Goal: Task Accomplishment & Management: Manage account settings

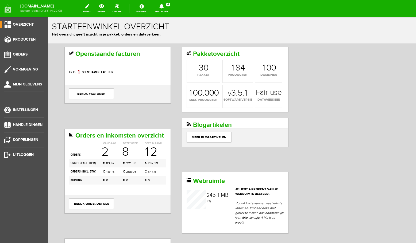
click at [169, 9] on link "Meldingen 6 Nieuwe orders Er is een nieuwe order( #6743 ) geplaatst door [PERSO…" at bounding box center [162, 9] width 20 height 12
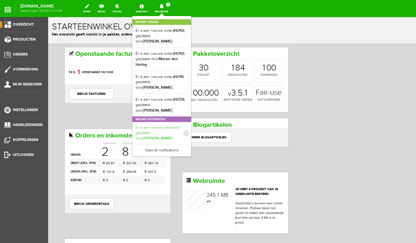
click at [173, 125] on link "Er is een nieuwe referentie geplaatst door [PERSON_NAME]" at bounding box center [162, 133] width 52 height 16
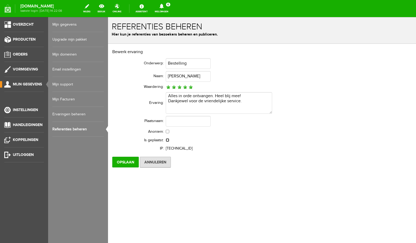
click at [167, 140] on input "checkbox" at bounding box center [167, 140] width 3 height 3
checkbox input "true"
click at [124, 162] on input "Opslaan" at bounding box center [125, 162] width 26 height 11
click at [23, 39] on span "Producten" at bounding box center [24, 39] width 23 height 5
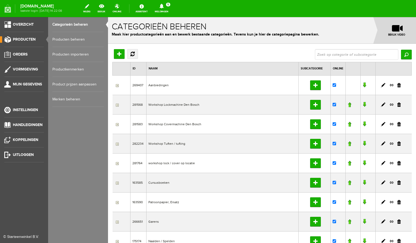
click at [61, 39] on link "Producten beheren" at bounding box center [77, 39] width 51 height 15
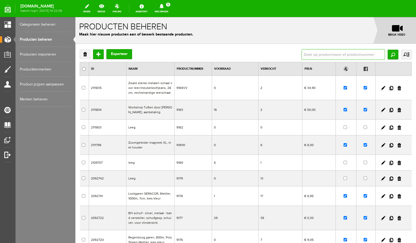
click at [322, 54] on input "text" at bounding box center [343, 54] width 83 height 11
type input "lutterloh"
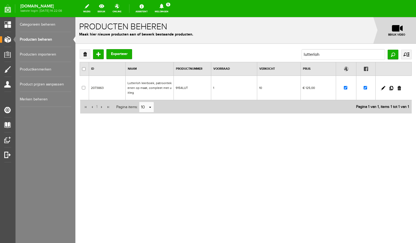
click at [155, 86] on td "Lutterloh leerboek, patroontekenen op maat, compleet met uitleg" at bounding box center [149, 88] width 48 height 24
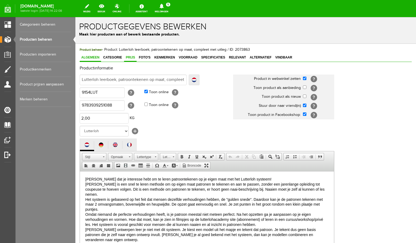
click at [132, 58] on span "Prijs" at bounding box center [130, 58] width 13 height 4
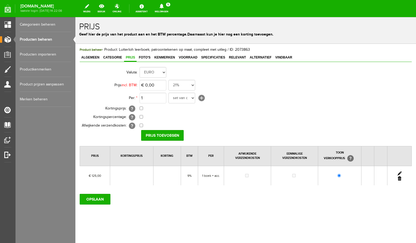
click at [400, 173] on link at bounding box center [400, 174] width 4 height 4
drag, startPoint x: 158, startPoint y: 84, endPoint x: 150, endPoint y: 85, distance: 8.3
click at [150, 85] on input "125" at bounding box center [153, 85] width 27 height 11
type input "€ 12.995,00"
click at [170, 133] on input "Prijs Opslaan" at bounding box center [160, 135] width 39 height 11
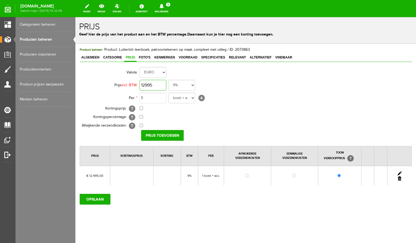
click at [164, 83] on input "12995" at bounding box center [153, 85] width 27 height 11
type input "€ 129,95"
click at [171, 136] on input "Prijs toevoegen" at bounding box center [162, 135] width 43 height 11
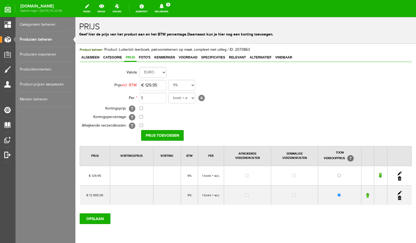
click at [400, 199] on link at bounding box center [399, 198] width 3 height 4
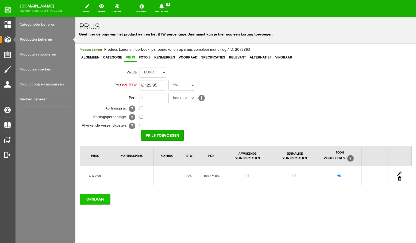
click at [97, 200] on input "OPSLAAN" at bounding box center [95, 199] width 31 height 11
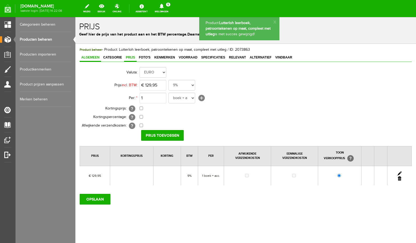
click at [95, 57] on span "Algemeen" at bounding box center [90, 58] width 21 height 4
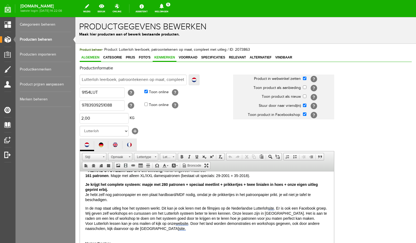
click at [164, 59] on span "Kenmerken" at bounding box center [165, 58] width 24 height 4
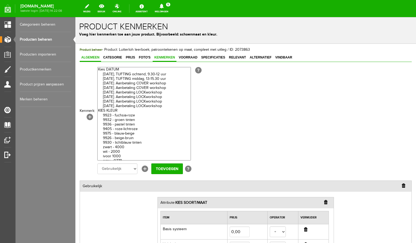
click at [91, 57] on span "Algemeen" at bounding box center [90, 58] width 21 height 4
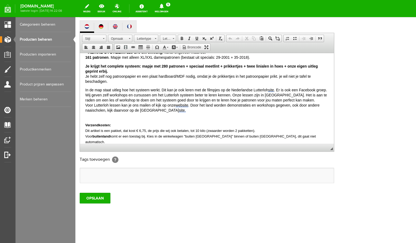
scroll to position [131, 0]
click at [205, 103] on span ". Door het land worden demonstraties en workshops gegeven, ook door andere naai…" at bounding box center [202, 107] width 234 height 9
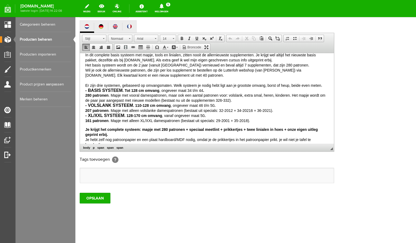
scroll to position [83, 0]
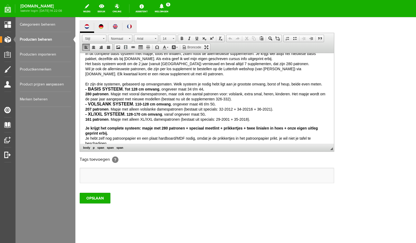
click at [225, 99] on span "Omdat niemand de perfecte verhoudingen heeft, is je patroon meestal niet meteen…" at bounding box center [206, 66] width 243 height 110
click at [233, 99] on span "Omdat niemand de perfecte verhoudingen heeft, is je patroon meestal niet meteen…" at bounding box center [206, 66] width 243 height 110
click at [244, 99] on span "Omdat niemand de perfecte verhoudingen heeft, is je patroon meestal niet meteen…" at bounding box center [206, 66] width 243 height 110
click at [254, 100] on span "Omdat niemand de perfecte verhoudingen heeft, is je patroon meestal niet meteen…" at bounding box center [206, 66] width 243 height 110
click at [265, 99] on span "Omdat niemand de perfecte verhoudingen heeft, is je patroon meestal niet meteen…" at bounding box center [206, 66] width 243 height 110
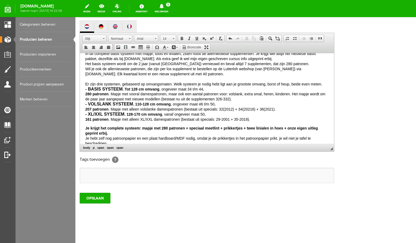
click at [303, 101] on p "[PERSON_NAME] dat je interesse hebt om te leren patroontekenen op je eigen maat…" at bounding box center [206, 48] width 243 height 147
click at [185, 99] on span "Omdat niemand de perfecte verhoudingen heeft, is je patroon meestal niet meteen…" at bounding box center [206, 66] width 243 height 110
click at [182, 110] on span "Omdat niemand de perfecte verhoudingen heeft, is je patroon meestal niet meteen…" at bounding box center [206, 66] width 243 height 110
click at [222, 110] on span "Omdat niemand de perfecte verhoudingen heeft, is je patroon meestal niet meteen…" at bounding box center [206, 66] width 243 height 110
click at [241, 109] on span "Omdat niemand de perfecte verhoudingen heeft, is je patroon meestal niet meteen…" at bounding box center [206, 66] width 243 height 110
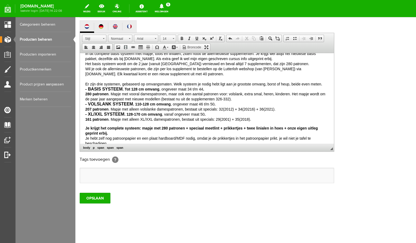
click at [255, 110] on p "[PERSON_NAME] dat je interesse hebt om te leren patroontekenen op je eigen maat…" at bounding box center [206, 48] width 243 height 147
click at [229, 89] on span "Omdat niemand de perfecte verhoudingen heeft, is je patroon meestal niet meteen…" at bounding box center [206, 66] width 243 height 110
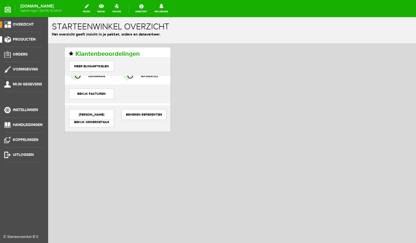
click at [27, 40] on span "Producten" at bounding box center [24, 39] width 23 height 5
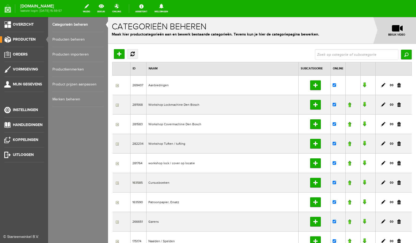
click at [75, 40] on link "Producten beheren" at bounding box center [77, 39] width 51 height 15
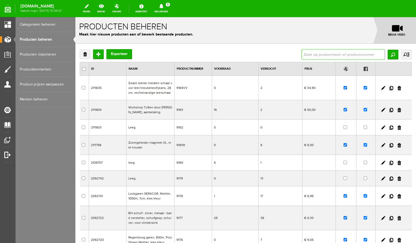
click at [366, 55] on input "text" at bounding box center [343, 54] width 83 height 11
type input "lutterloh"
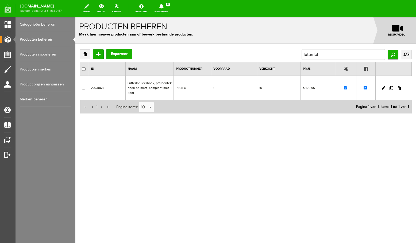
click at [148, 87] on td "Lutterloh leerboek, patroontekenen op maat, compleet met uitleg" at bounding box center [149, 88] width 48 height 24
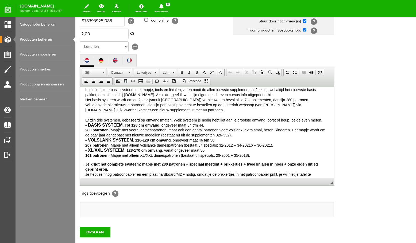
scroll to position [83, 0]
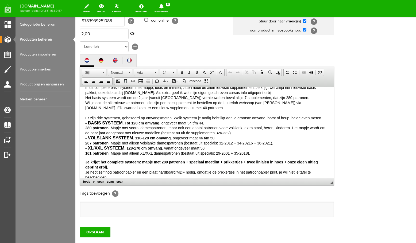
click at [229, 123] on span "Omdat niemand de perfecte verhoudingen heeft, is je patroon meestal niet meteen…" at bounding box center [206, 100] width 243 height 110
click at [162, 122] on span "Omdat niemand de perfecte verhoudingen heeft, is je patroon meestal niet meteen…" at bounding box center [206, 100] width 243 height 110
drag, startPoint x: 98, startPoint y: 122, endPoint x: 90, endPoint y: 123, distance: 8.0
click at [90, 123] on span "Omdat niemand de perfecte verhoudingen heeft, is je patroon meestal niet meteen…" at bounding box center [206, 100] width 243 height 110
click at [141, 123] on span "Omdat niemand de perfecte verhoudingen heeft, is je patroon meestal niet meteen…" at bounding box center [206, 100] width 243 height 110
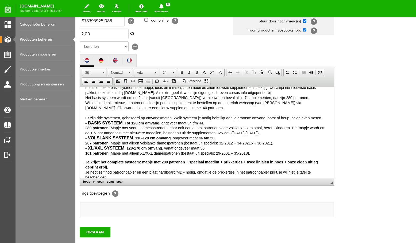
click at [161, 123] on span "Omdat niemand de perfecte verhoudingen heeft, is je patroon meestal niet meteen…" at bounding box center [206, 100] width 243 height 110
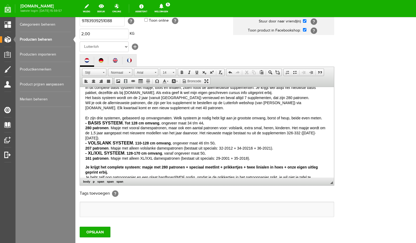
click at [262, 123] on span "Omdat niemand de perfecte verhoudingen heeft, is je patroon meestal niet meteen…" at bounding box center [206, 103] width 243 height 116
click at [225, 133] on span "Omdat niemand de perfecte verhoudingen heeft, is je patroon meestal niet meteen…" at bounding box center [206, 103] width 243 height 116
click at [233, 133] on span "Omdat niemand de perfecte verhoudingen heeft, is je patroon meestal niet meteen…" at bounding box center [206, 103] width 243 height 116
click at [245, 133] on span "Omdat niemand de perfecte verhoudingen heeft, is je patroon meestal niet meteen…" at bounding box center [206, 103] width 243 height 116
click at [254, 133] on span "Omdat niemand de perfecte verhoudingen heeft, is je patroon meestal niet meteen…" at bounding box center [206, 103] width 243 height 116
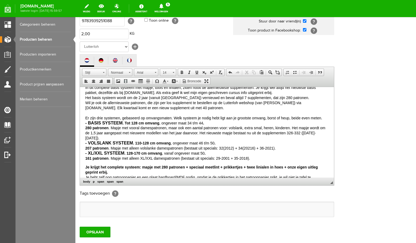
click at [266, 132] on span "Omdat niemand de perfecte verhoudingen heeft, is je patroon meestal niet meteen…" at bounding box center [206, 103] width 243 height 116
click at [182, 143] on span "Omdat niemand de perfecte verhoudingen heeft, is je patroon meestal niet meteen…" at bounding box center [206, 103] width 243 height 116
click at [222, 144] on span "Omdat niemand de perfecte verhoudingen heeft, is je patroon meestal niet meteen…" at bounding box center [206, 103] width 243 height 116
click at [250, 143] on span "Omdat niemand de perfecte verhoudingen heeft, is je patroon meestal niet meteen…" at bounding box center [206, 103] width 243 height 116
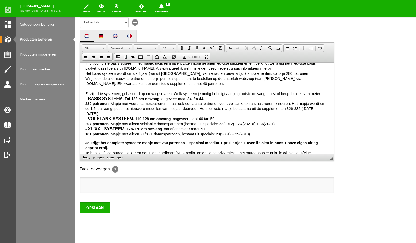
scroll to position [131, 0]
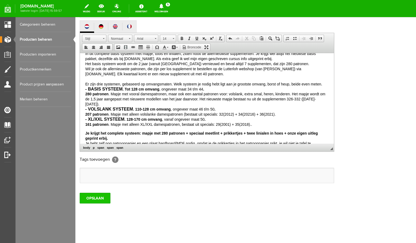
click at [101, 197] on input "OPSLAAN" at bounding box center [95, 198] width 31 height 11
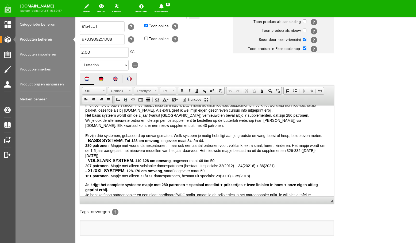
scroll to position [85, 0]
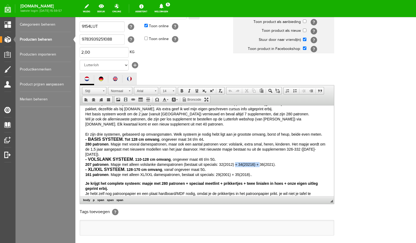
drag, startPoint x: 260, startPoint y: 149, endPoint x: 235, endPoint y: 149, distance: 24.9
click at [235, 149] on span "Omdat niemand de perfecte verhoudingen heeft, is je patroon meestal niet meteen…" at bounding box center [206, 119] width 243 height 116
click at [256, 165] on span "Knippen" at bounding box center [267, 165] width 28 height 7
click at [255, 150] on p "[PERSON_NAME] dat je interesse hebt om te leren patroontekenen op je eigen maat…" at bounding box center [206, 102] width 243 height 152
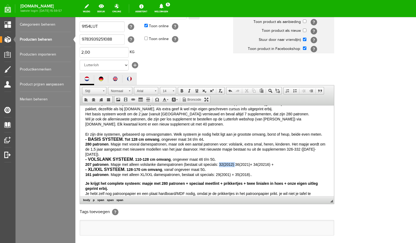
drag, startPoint x: 235, startPoint y: 149, endPoint x: 219, endPoint y: 149, distance: 15.5
click at [219, 149] on span "Omdat niemand de perfecte verhoudingen heeft, is je patroon meestal niet meteen…" at bounding box center [206, 119] width 243 height 116
click at [235, 166] on span "Knippen" at bounding box center [244, 165] width 28 height 7
click at [275, 151] on p "[PERSON_NAME] dat je interesse hebt om te leren patroontekenen op je eigen maat…" at bounding box center [206, 102] width 243 height 152
click at [255, 160] on p "[PERSON_NAME] dat je interesse hebt om te leren patroontekenen op je eigen maat…" at bounding box center [206, 102] width 243 height 152
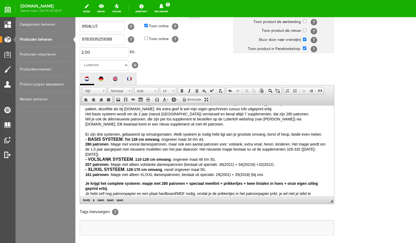
click at [262, 160] on span "Omdat niemand de perfecte verhoudingen heeft, is je patroon meestal niet meteen…" at bounding box center [206, 119] width 243 height 116
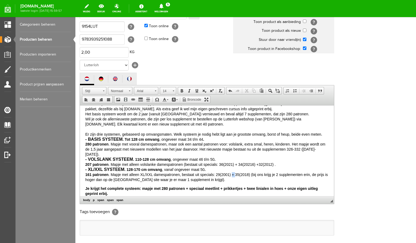
drag, startPoint x: 235, startPoint y: 160, endPoint x: 232, endPoint y: 160, distance: 3.5
click at [232, 160] on span "Omdat niemand de perfecte verhoudingen heeft, is je patroon meestal niet meteen…" at bounding box center [206, 121] width 243 height 120
click at [243, 176] on span "Knippen" at bounding box center [253, 176] width 28 height 7
click at [247, 160] on span "Omdat niemand de perfecte verhoudingen heeft, is je patroon meestal niet meteen…" at bounding box center [206, 121] width 243 height 120
drag, startPoint x: 233, startPoint y: 160, endPoint x: 220, endPoint y: 160, distance: 12.6
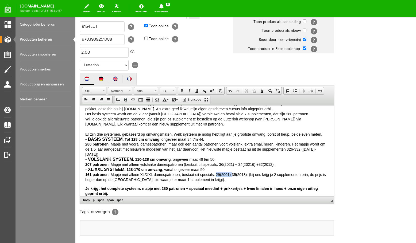
click at [218, 160] on span "Omdat niemand de perfecte verhoudingen heeft, is je patroon meestal niet meteen…" at bounding box center [206, 121] width 243 height 120
click at [223, 175] on span "Contextmenu opties" at bounding box center [225, 176] width 6 height 7
click at [222, 161] on span "Omdat niemand de perfecte verhoudingen heeft, is je patroon meestal niet meteen…" at bounding box center [206, 121] width 243 height 120
click at [46, 55] on link "Producten importeren" at bounding box center [45, 54] width 51 height 15
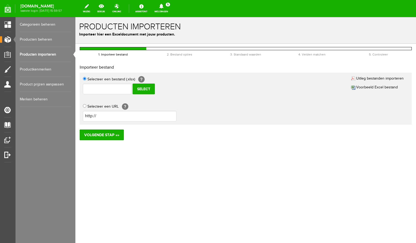
click at [43, 40] on link "Producten beheren" at bounding box center [45, 39] width 51 height 15
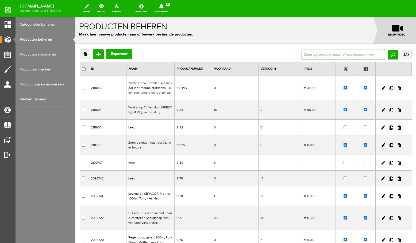
click at [319, 55] on input "text" at bounding box center [343, 54] width 83 height 11
type input "lutterloh"
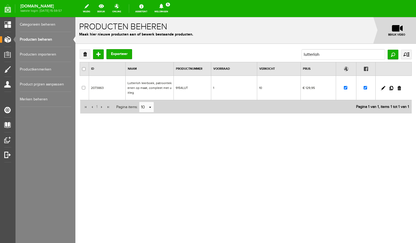
click at [170, 83] on td "Lutterloh leerboek, patroontekenen op maat, compleet met uitleg" at bounding box center [149, 88] width 48 height 24
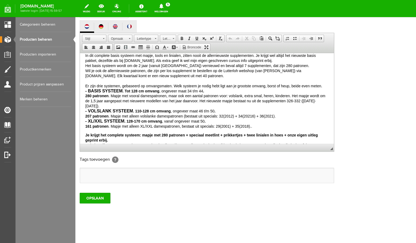
scroll to position [82, 0]
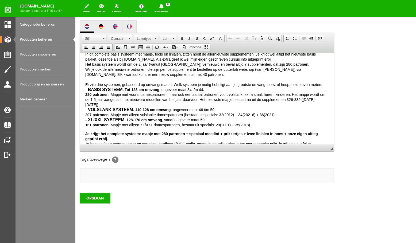
drag, startPoint x: 332, startPoint y: 83, endPoint x: 340, endPoint y: 150, distance: 67.3
drag, startPoint x: 235, startPoint y: 100, endPoint x: 256, endPoint y: 99, distance: 20.9
click at [256, 99] on span "Omdat niemand de perfecte verhoudingen heeft, is je patroon meestal niet meteen…" at bounding box center [206, 70] width 243 height 116
drag, startPoint x: 266, startPoint y: 117, endPoint x: 444, endPoint y: 165, distance: 184.1
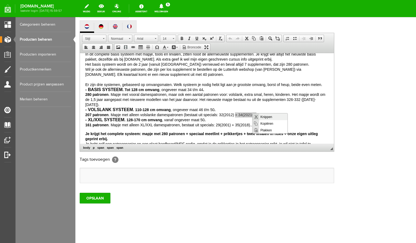
click at [266, 117] on span "Knippen" at bounding box center [273, 117] width 28 height 7
click at [270, 100] on p "[PERSON_NAME] dat je interesse hebt om te leren patroontekenen op je eigen maat…" at bounding box center [206, 52] width 243 height 152
click at [235, 100] on span "Omdat niemand de perfecte verhoudingen heeft, is je patroon meestal niet meteen…" at bounding box center [206, 70] width 243 height 116
drag, startPoint x: 239, startPoint y: 99, endPoint x: 220, endPoint y: 100, distance: 19.0
click at [220, 100] on span "Omdat niemand de perfecte verhoudingen heeft, is je patroon meestal niet meteen…" at bounding box center [206, 70] width 243 height 116
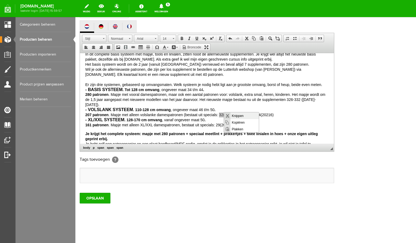
click at [238, 116] on span "Knippen" at bounding box center [245, 116] width 28 height 7
click at [272, 100] on p "[PERSON_NAME] dat je interesse hebt om te leren patroontekenen op je eigen maat…" at bounding box center [206, 52] width 243 height 152
drag, startPoint x: 275, startPoint y: 100, endPoint x: 272, endPoint y: 100, distance: 2.9
click at [272, 100] on p "[PERSON_NAME] dat je interesse hebt om te leren patroontekenen op je eigen maat…" at bounding box center [206, 52] width 243 height 152
drag, startPoint x: 284, startPoint y: 116, endPoint x: 464, endPoint y: 161, distance: 186.2
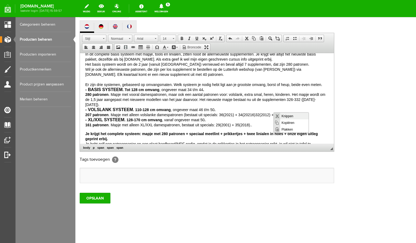
click at [284, 116] on span "Knippen" at bounding box center [294, 116] width 28 height 7
click at [257, 101] on span "Omdat niemand de perfecte verhoudingen heeft, is je patroon meestal niet meteen…" at bounding box center [206, 70] width 243 height 116
click at [282, 100] on p "[PERSON_NAME] dat je interesse hebt om te leren patroontekenen op je eigen maat…" at bounding box center [206, 52] width 243 height 152
click at [103, 198] on input "OPSLAAN" at bounding box center [95, 198] width 31 height 11
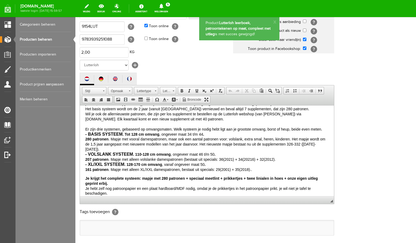
scroll to position [91, 0]
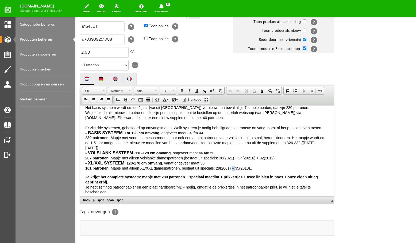
click at [233, 153] on span "Omdat niemand de perfecte verhoudingen heeft, is je patroon meestal niet meteen…" at bounding box center [206, 113] width 243 height 116
drag, startPoint x: 248, startPoint y: 170, endPoint x: 404, endPoint y: 216, distance: 162.3
click at [248, 170] on span "Knippen" at bounding box center [255, 169] width 28 height 7
click at [253, 153] on p "[PERSON_NAME] dat je interesse hebt om te leren patroontekenen op je eigen maat…" at bounding box center [206, 95] width 243 height 152
drag, startPoint x: 232, startPoint y: 154, endPoint x: 216, endPoint y: 154, distance: 15.8
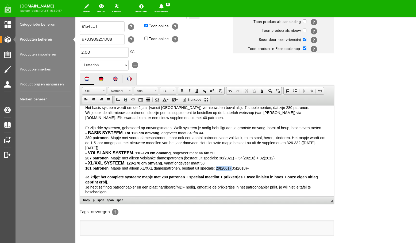
click at [216, 154] on span "Omdat niemand de perfecte verhoudingen heeft, is je patroon meestal niet meteen…" at bounding box center [206, 113] width 243 height 116
click at [232, 171] on span "Knippen" at bounding box center [241, 170] width 28 height 7
click at [250, 155] on p "[PERSON_NAME] dat je interesse hebt om te leren patroontekenen op je eigen maat…" at bounding box center [206, 95] width 243 height 152
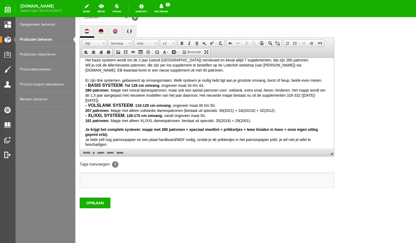
scroll to position [121, 0]
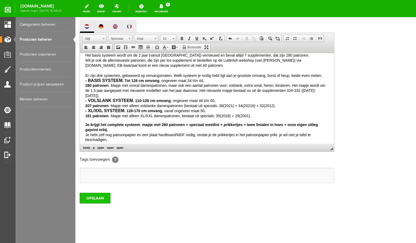
click at [94, 204] on input "OPSLAAN" at bounding box center [95, 198] width 31 height 11
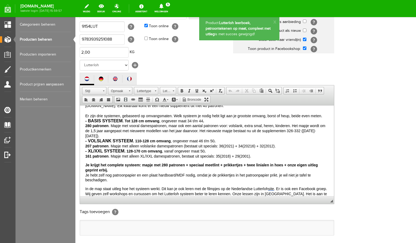
scroll to position [106, 0]
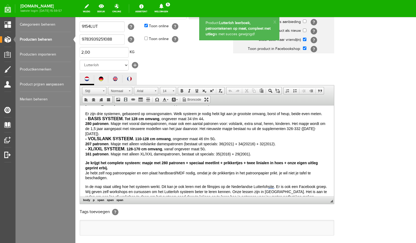
click at [261, 139] on p "[PERSON_NAME] dat je interesse hebt om te leren patroontekenen op je eigen maat…" at bounding box center [206, 81] width 243 height 152
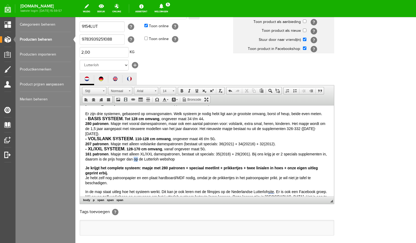
drag, startPoint x: 138, startPoint y: 144, endPoint x: 134, endPoint y: 144, distance: 3.2
click at [134, 144] on span "Omdat niemand de perfecte verhoudingen heeft, is je patroon meestal niet meteen…" at bounding box center [206, 101] width 243 height 120
click at [175, 145] on p "[PERSON_NAME] dat je interesse hebt om te leren patroontekenen op je eigen maat…" at bounding box center [206, 83] width 243 height 157
drag, startPoint x: 234, startPoint y: 144, endPoint x: 188, endPoint y: 144, distance: 45.2
click at [188, 144] on p "[PERSON_NAME] dat je interesse hebt om te leren patroontekenen op je eigen maat…" at bounding box center [206, 83] width 243 height 157
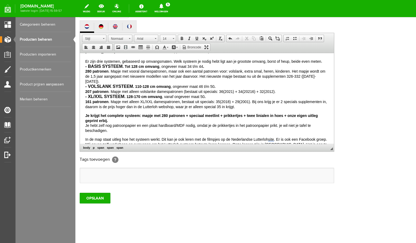
scroll to position [131, 0]
click at [94, 203] on input "OPSLAAN" at bounding box center [95, 198] width 31 height 11
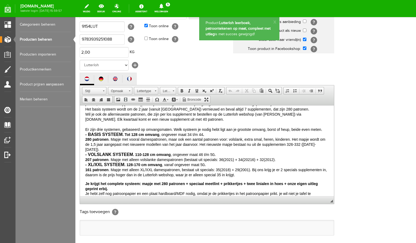
scroll to position [90, 0]
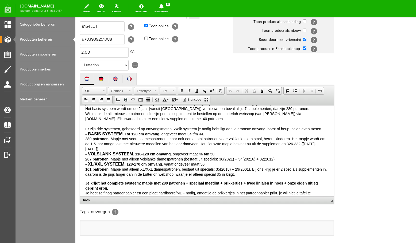
click at [298, 155] on span "Omdat niemand de perfecte verhoudingen heeft, is je patroon meestal niet meteen…" at bounding box center [206, 116] width 243 height 120
click at [193, 159] on span "Omdat niemand de perfecte verhoudingen heeft, is je patroon meestal niet meteen…" at bounding box center [206, 116] width 243 height 120
click at [222, 160] on span "Omdat niemand de perfecte verhoudingen heeft, is je patroon meestal niet meteen…" at bounding box center [206, 116] width 243 height 120
click at [242, 160] on p "[PERSON_NAME] dat je interesse hebt om te leren patroontekenen op je eigen maat…" at bounding box center [206, 98] width 243 height 157
click at [169, 181] on strong "Je krijgt het complete systeem: mapje met 280 patronen + speciaal meetlint + pr…" at bounding box center [201, 185] width 233 height 9
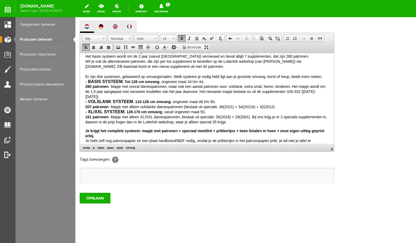
scroll to position [123, 0]
click at [98, 204] on input "OPSLAAN" at bounding box center [95, 198] width 31 height 11
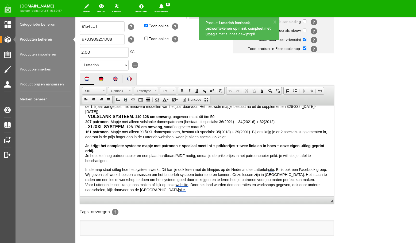
scroll to position [128, 0]
drag, startPoint x: 333, startPoint y: 131, endPoint x: 342, endPoint y: 280, distance: 149.3
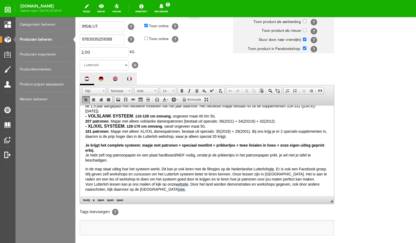
click at [186, 143] on span "Je krijgt het complete systeem: mapje met patronen + speciaal meetlint + prikke…" at bounding box center [204, 153] width 239 height 20
drag, startPoint x: 299, startPoint y: 141, endPoint x: 288, endPoint y: 141, distance: 10.4
click at [288, 143] on span "Je krijgt het complete systeem: mapje met patronen + speciaal meetlint + prikke…" at bounding box center [204, 153] width 239 height 20
click at [126, 144] on p "Je krijgt het complete systeem: mapje met patronen + speciaal meetlint + prikke…" at bounding box center [206, 153] width 243 height 20
click at [113, 143] on span "Je krijgt het complete systeem: mapje met patronen + speciaal meetlint + prikke…" at bounding box center [204, 153] width 239 height 20
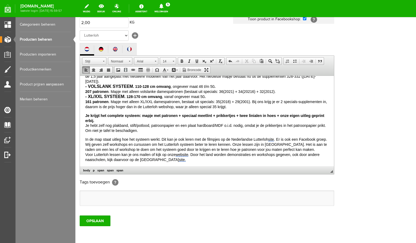
scroll to position [131, 0]
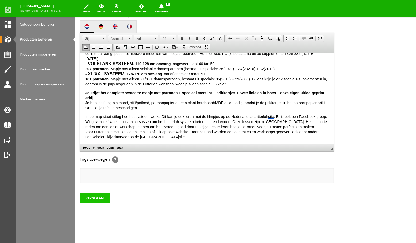
click at [102, 201] on input "OPSLAAN" at bounding box center [95, 198] width 31 height 11
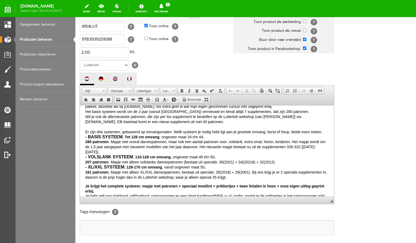
scroll to position [85, 0]
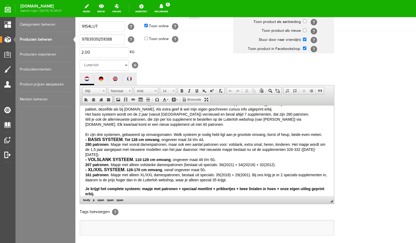
click at [140, 159] on span "Omdat niemand de perfecte verhoudingen heeft, is je patroon meestal niet meteen…" at bounding box center [206, 122] width 243 height 120
click at [140, 150] on span "Omdat niemand de perfecte verhoudingen heeft, is je patroon meestal niet meteen…" at bounding box center [206, 122] width 243 height 120
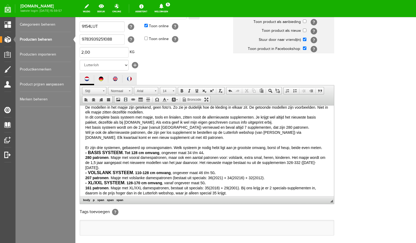
scroll to position [74, 0]
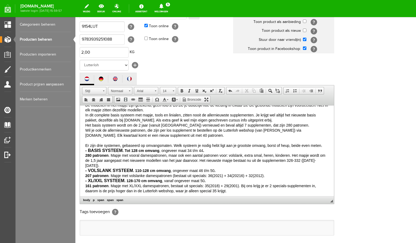
click at [324, 134] on p "[PERSON_NAME] dat je interesse hebt om te leren patroontekenen op je eigen maat…" at bounding box center [206, 115] width 243 height 157
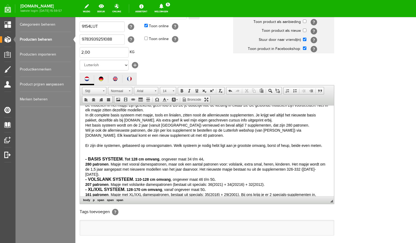
click at [328, 158] on p "- BASIS SYSTEEM . Tot 128 cm omvang , ongeveer maat 34 t/m 44 . 280 patronen . …" at bounding box center [206, 177] width 243 height 51
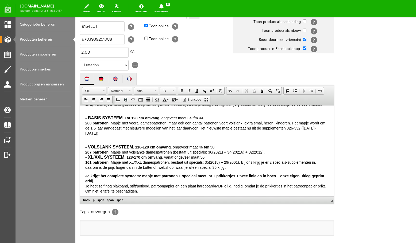
scroll to position [133, 0]
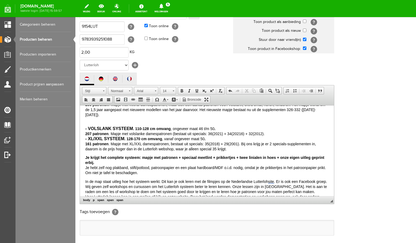
drag, startPoint x: 333, startPoint y: 153, endPoint x: 340, endPoint y: 271, distance: 118.5
click at [269, 121] on p "- VOLSLANK SYSTEEM . 110-128 cm omvang , ongeveer maat 46 t/m 50 . 207 patronen…" at bounding box center [206, 136] width 243 height 30
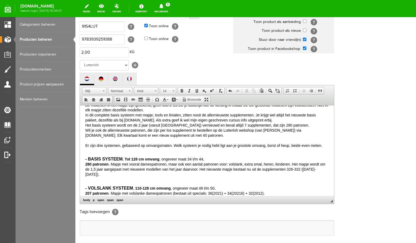
scroll to position [73, 0]
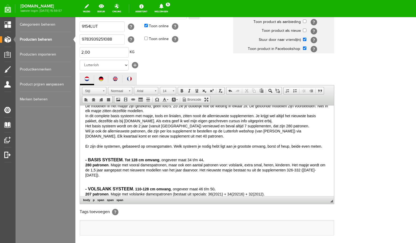
click at [85, 158] on strong "-" at bounding box center [85, 160] width 1 height 5
click at [85, 187] on strong "-" at bounding box center [85, 189] width 1 height 5
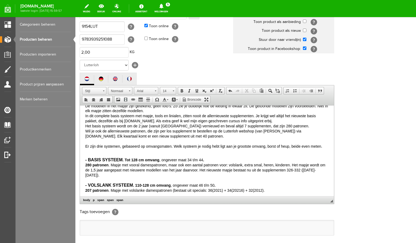
click at [86, 158] on strong "-" at bounding box center [85, 160] width 1 height 5
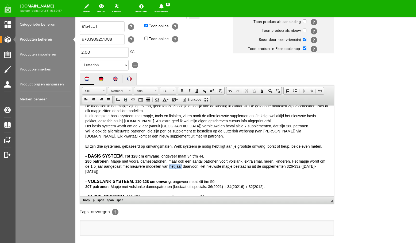
drag, startPoint x: 182, startPoint y: 156, endPoint x: 170, endPoint y: 157, distance: 12.0
click at [170, 157] on span "- BASIS SYSTEEM . Tot 128 cm omvang , ongeveer maat 34 t/m 44 . 280 patronen . …" at bounding box center [205, 164] width 240 height 20
drag, startPoint x: 200, startPoint y: 157, endPoint x: 184, endPoint y: 156, distance: 15.8
click at [184, 156] on span "- BASIS SYSTEEM . Tot 128 cm omvang , ongeveer maat 34 t/m 44 . 280 patronen . …" at bounding box center [205, 164] width 240 height 20
click at [232, 162] on p "[PERSON_NAME] dat je interesse hebt om te leren patroontekenen op je eigen maat…" at bounding box center [206, 124] width 243 height 172
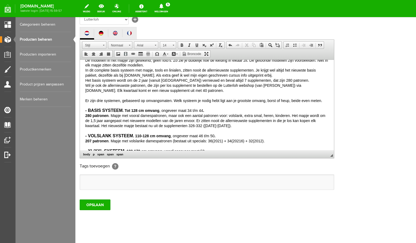
scroll to position [114, 0]
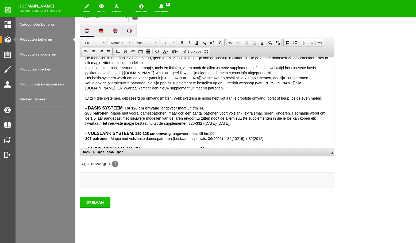
click at [93, 208] on input "OPSLAAN" at bounding box center [95, 202] width 31 height 11
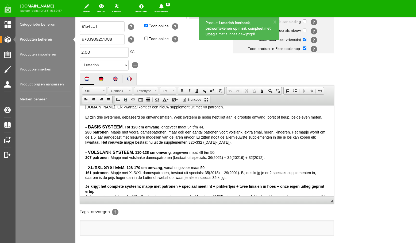
scroll to position [103, 0]
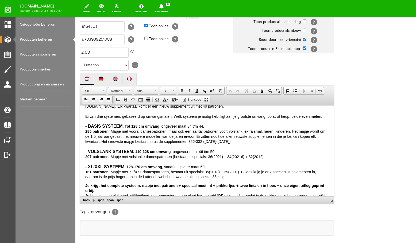
click at [197, 132] on span "- BASIS SYSTEEM . Tot 128 cm omvang , ongeveer maat 34 t/m 44 . 280 patronen . …" at bounding box center [205, 134] width 240 height 20
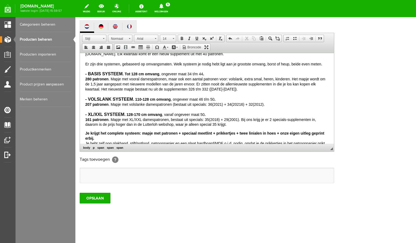
scroll to position [126, 0]
click at [174, 97] on span "- VOLSLANK SYSTEEM . 110-128 cm omvang , ongeveer maat 46 t/m 50 . 207 patronen…" at bounding box center [175, 101] width 180 height 9
click at [193, 97] on span "- VOLSLANK SYSTEEM . 110-128 cm omvang , ongeveer maat 46 t/m 50 . 207 patronen…" at bounding box center [174, 101] width 179 height 9
click at [107, 203] on input "OPSLAAN" at bounding box center [95, 198] width 31 height 11
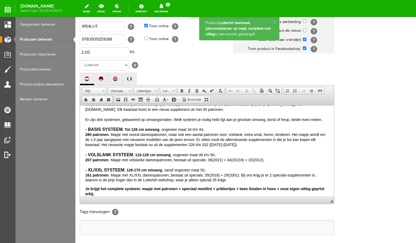
scroll to position [101, 0]
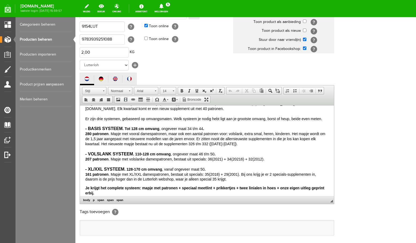
click at [163, 129] on span "- BASIS SYSTEEM . Tot 128 cm omvang , ongeveer maat 34 t/m 44 . 280 patronen . …" at bounding box center [205, 137] width 240 height 20
click at [207, 130] on span "- BASIS SYSTEEM . Tot 128 cm omvang , ongeveer maat 34 t/m 44 . 280 patronen . …" at bounding box center [205, 137] width 241 height 20
drag, startPoint x: 96, startPoint y: 128, endPoint x: 90, endPoint y: 128, distance: 6.2
click at [90, 128] on span "- BASIS SYSTEEM . Tot 128 cm omvang , ongeveer maat 34 t/m 44 . 280 patronen . …" at bounding box center [205, 137] width 241 height 20
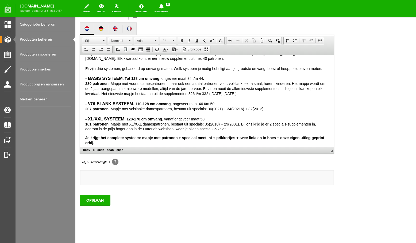
scroll to position [119, 0]
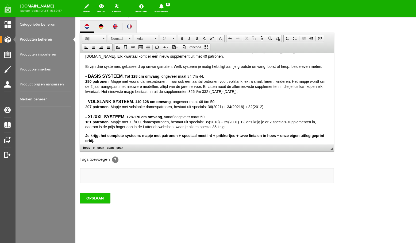
click at [99, 204] on input "OPSLAAN" at bounding box center [95, 198] width 31 height 11
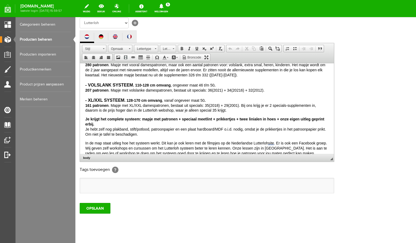
scroll to position [128, 0]
click at [200, 98] on span "- XL/XXL SYSTEEM . 128-170 cm omvang , vanaf ongeveer maat 50 . 161 patronen . …" at bounding box center [200, 105] width 231 height 14
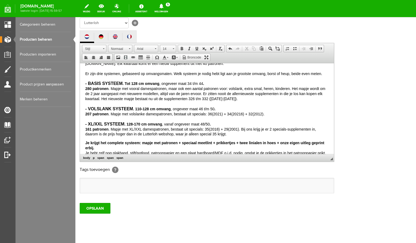
scroll to position [103, 0]
click at [202, 82] on span "- BASIS SYSTEEM . Tot 128 cm omvang , ongeveer maat 34 t/m 44 . 280 patronen . …" at bounding box center [205, 92] width 240 height 20
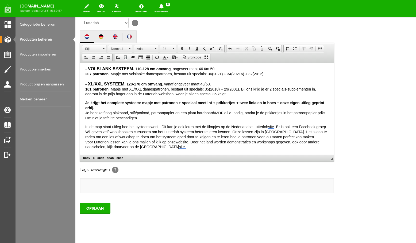
scroll to position [145, 0]
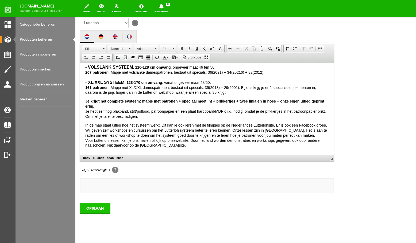
click at [93, 214] on input "OPSLAAN" at bounding box center [95, 208] width 31 height 11
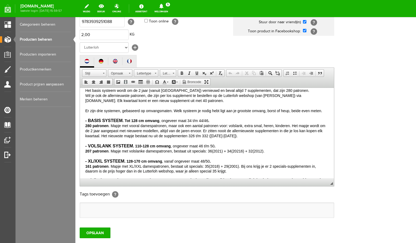
scroll to position [93, 0]
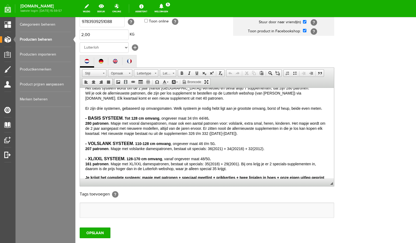
drag, startPoint x: 332, startPoint y: 113, endPoint x: 353, endPoint y: 228, distance: 116.0
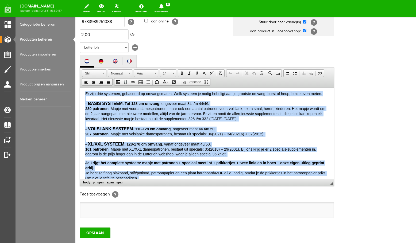
scroll to position [109, 0]
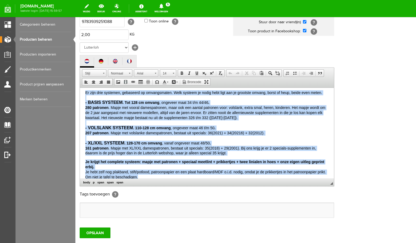
drag, startPoint x: 85, startPoint y: 98, endPoint x: 147, endPoint y: 169, distance: 94.2
click at [147, 75] on body "[PERSON_NAME] dat je interesse hebt om te leren patroontekenen op je eigen maat…" at bounding box center [206, 29] width 243 height 91
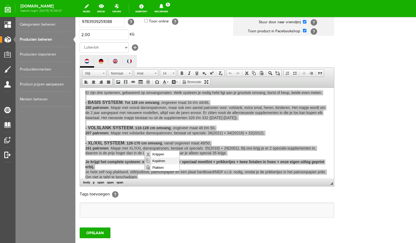
click at [161, 162] on span "Kopiëren" at bounding box center [165, 161] width 28 height 7
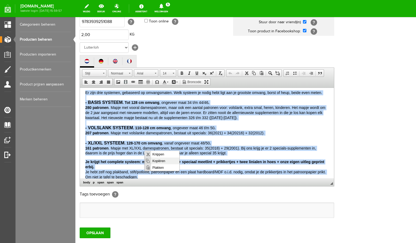
scroll to position [5, 0]
